Goal: Information Seeking & Learning: Learn about a topic

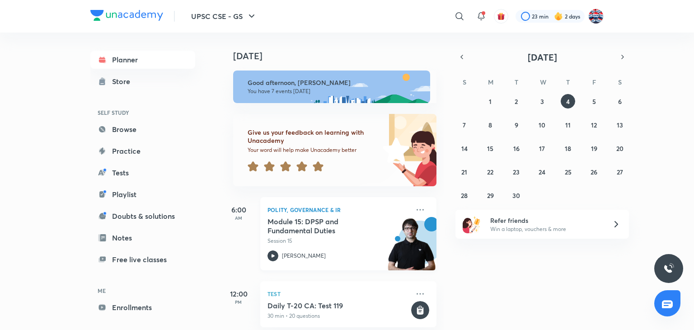
click at [327, 232] on h5 "Module 15: DPSP and Fundamental Duties" at bounding box center [324, 226] width 113 height 18
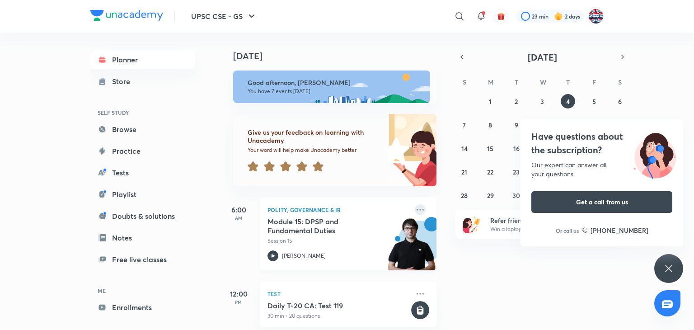
click at [346, 212] on icon at bounding box center [420, 209] width 11 height 11
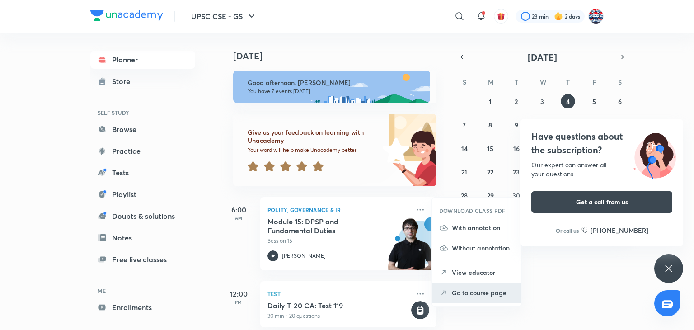
click at [346, 294] on p "Go to course page" at bounding box center [483, 292] width 62 height 9
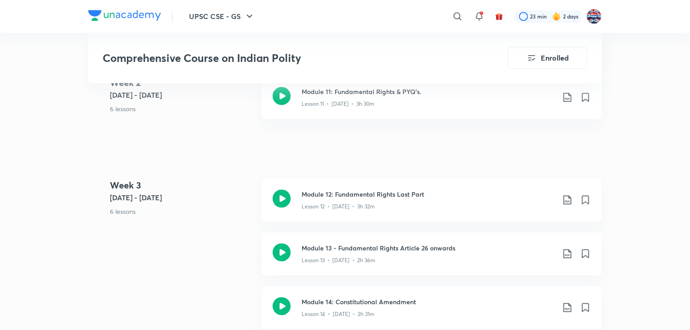
scroll to position [1194, 0]
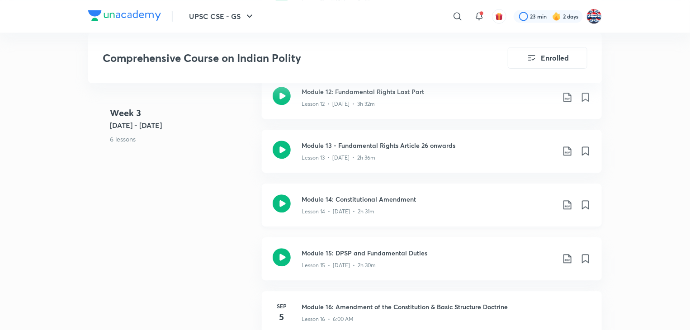
click at [346, 197] on h3 "Module 14: Constitutional Amendment" at bounding box center [427, 198] width 253 height 9
